Goal: Communication & Community: Ask a question

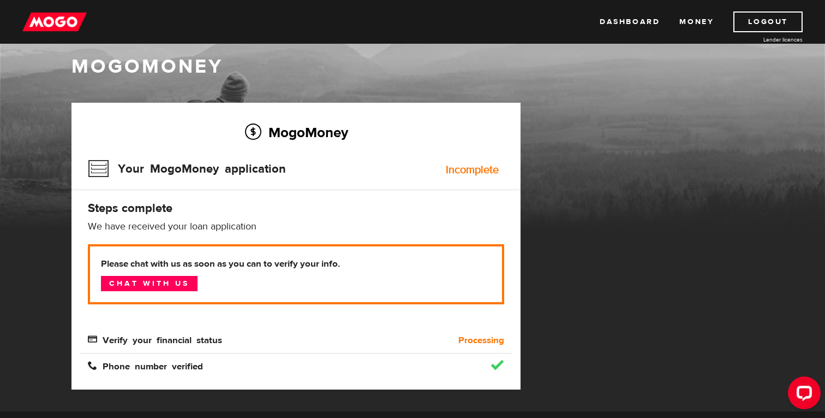
scroll to position [16, 0]
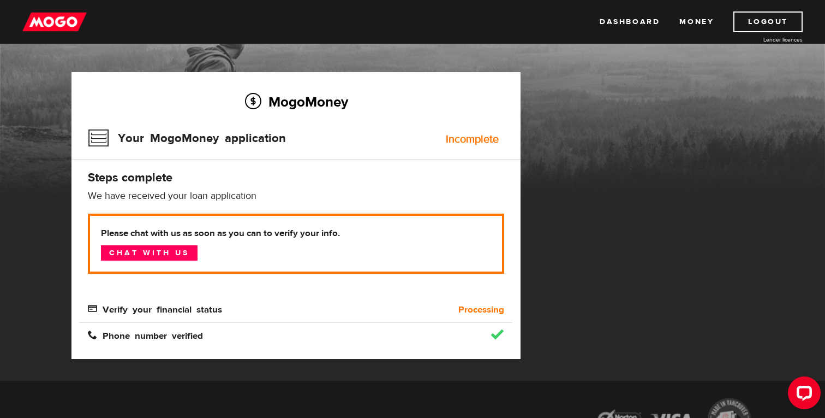
scroll to position [40, 0]
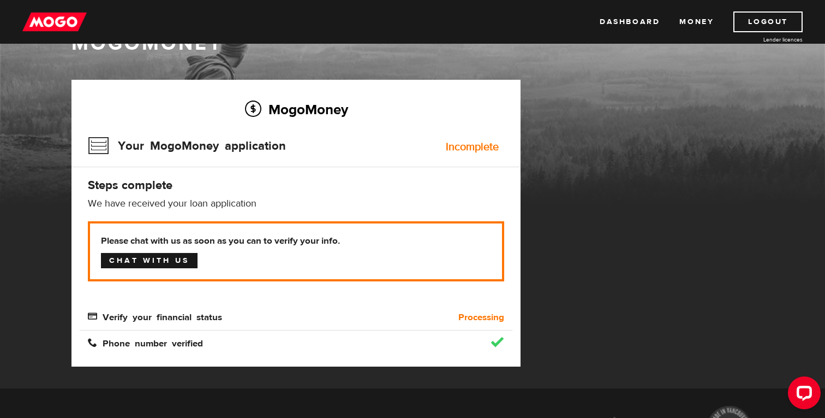
click at [144, 263] on link "Chat with us" at bounding box center [149, 260] width 97 height 15
click at [759, 26] on link "Logout" at bounding box center [768, 21] width 69 height 21
